Goal: Transaction & Acquisition: Purchase product/service

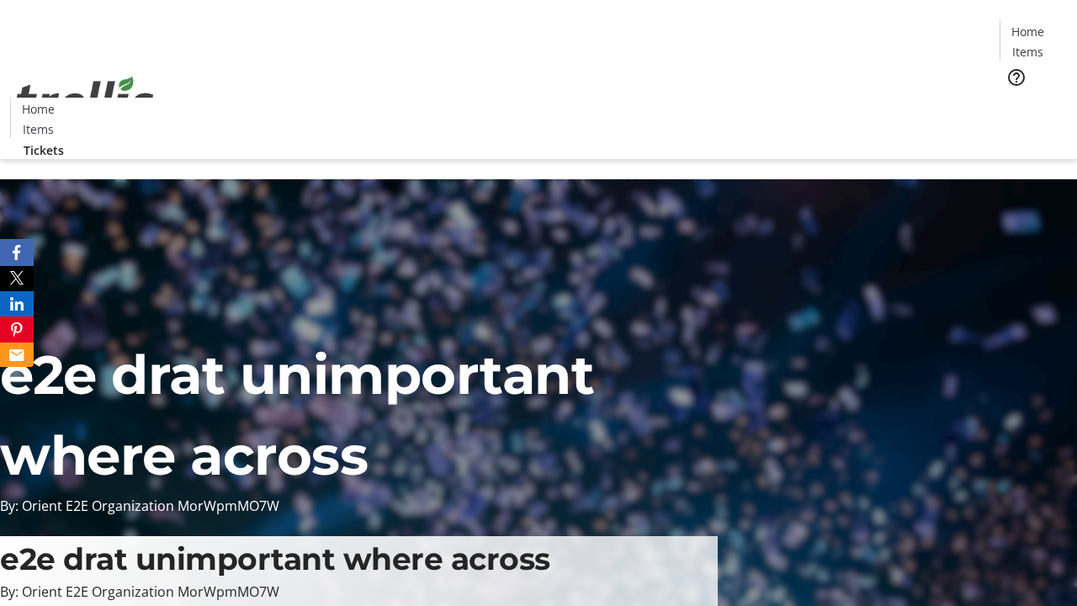
click at [1013, 98] on span "Tickets" at bounding box center [1033, 107] width 40 height 18
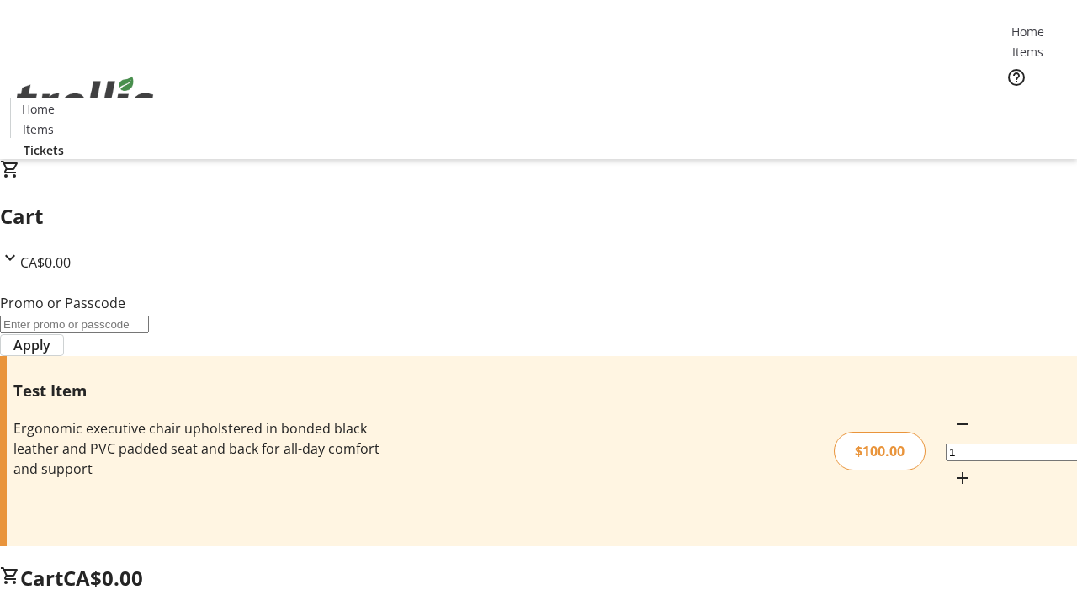
type input "PERCENT"
